Goal: Book appointment/travel/reservation

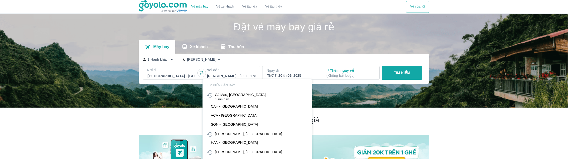
scroll to position [29, 0]
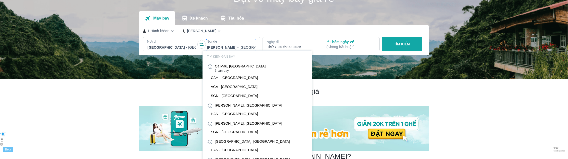
click at [226, 47] on div at bounding box center [231, 47] width 49 height 6
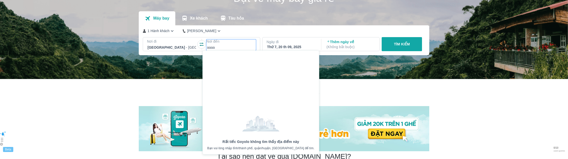
type input "aaaa"
click at [233, 46] on div at bounding box center [231, 47] width 49 height 6
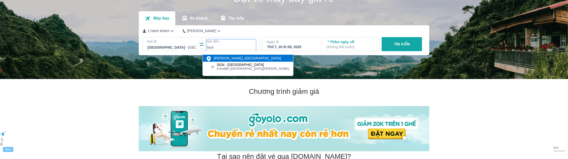
type input "hcm"
